Goal: Check status: Check status

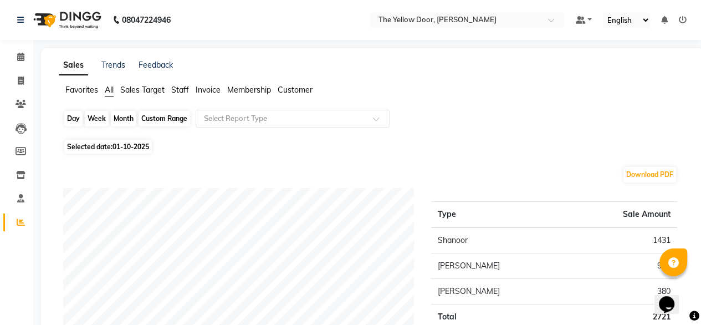
click at [75, 120] on div "Day" at bounding box center [73, 119] width 18 height 16
select select "10"
select select "2025"
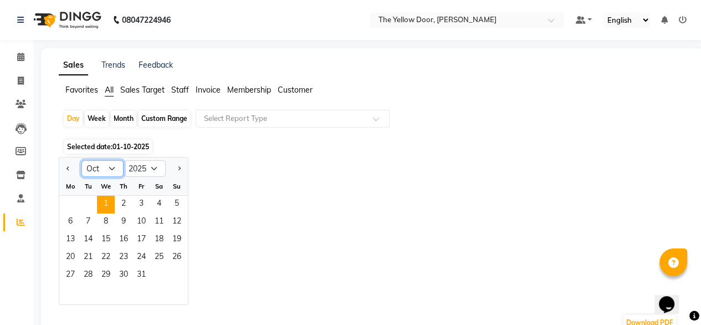
click at [113, 170] on select "Jan Feb Mar Apr May Jun [DATE] Aug Sep Oct Nov Dec" at bounding box center [103, 168] width 42 height 17
select select "9"
click at [82, 160] on select "Jan Feb Mar Apr May Jun [DATE] Aug Sep Oct Nov Dec" at bounding box center [103, 168] width 42 height 17
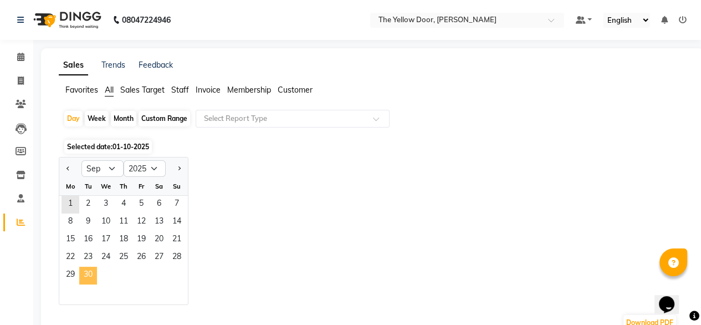
click at [89, 272] on span "30" at bounding box center [88, 276] width 18 height 18
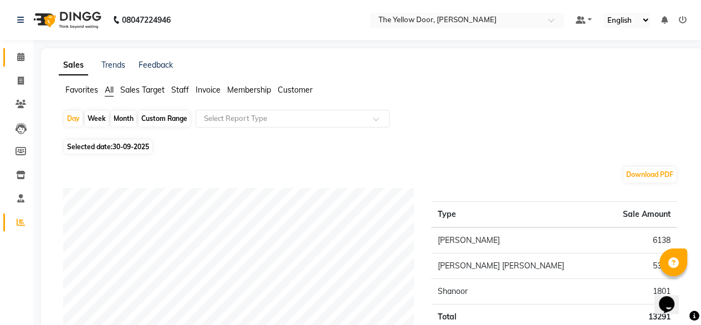
click at [10, 54] on link "Calendar" at bounding box center [16, 57] width 27 height 18
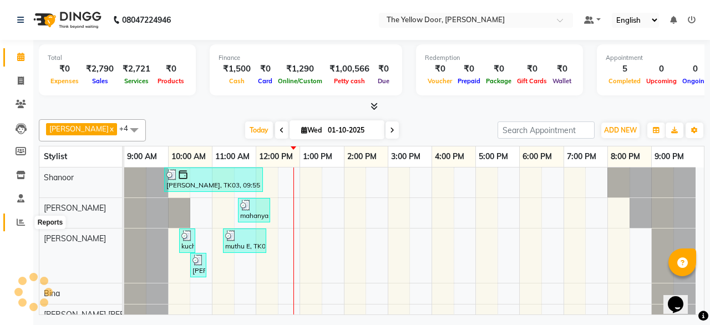
click at [17, 226] on icon at bounding box center [21, 222] width 8 height 8
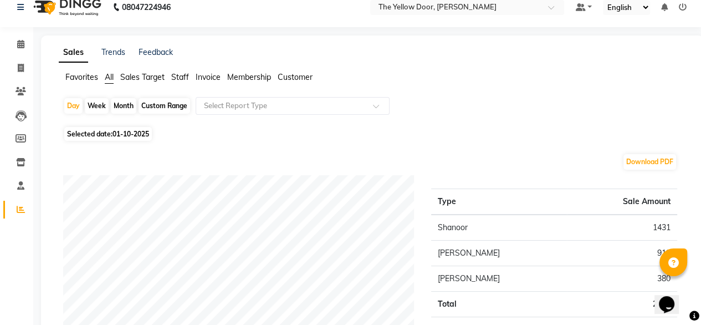
scroll to position [11, 0]
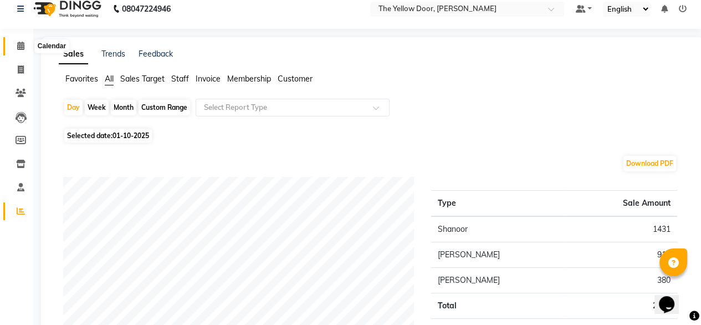
click at [17, 52] on span at bounding box center [20, 46] width 19 height 13
